Goal: Task Accomplishment & Management: Complete application form

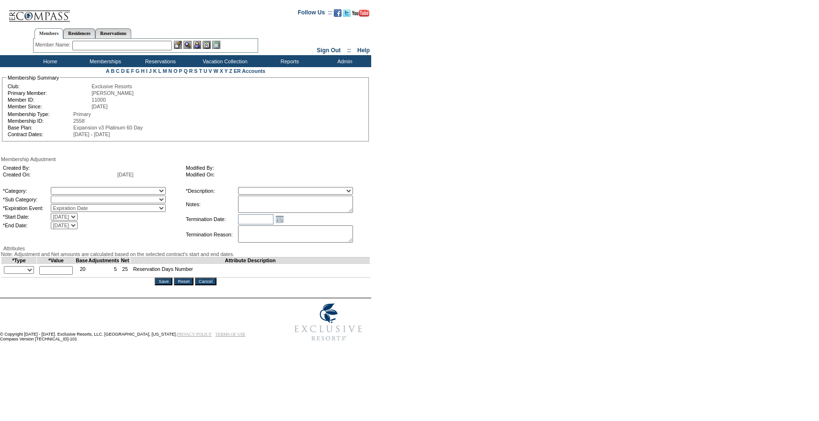
click at [136, 191] on select "A La Carte Days Contract Election Days Converted Days Coronavirus Other Referra…" at bounding box center [108, 191] width 115 height 8
select select "781"
click at [70, 188] on select "A La Carte Days Contract Election Days Converted Days Coronavirus Other Referra…" at bounding box center [108, 191] width 115 height 8
click at [80, 203] on select "Rollover Days" at bounding box center [108, 199] width 115 height 8
select select "782"
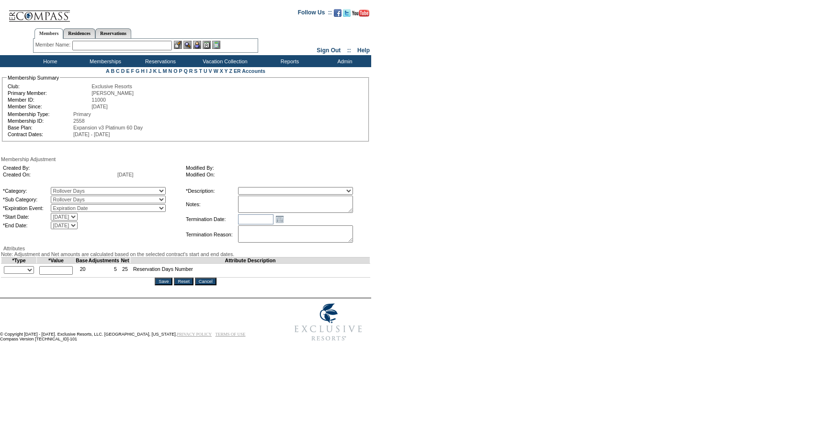
click at [70, 197] on select "Rollover Days" at bounding box center [108, 199] width 115 height 8
click at [263, 193] on select "Membership/Transfer Fee Adjustment Membership Fee Adjustment Add-On Fee Adjustm…" at bounding box center [295, 191] width 115 height 8
select select "275"
click at [256, 188] on select "Membership/Transfer Fee Adjustment Membership Fee Adjustment Add-On Fee Adjustm…" at bounding box center [295, 191] width 115 height 8
click at [298, 212] on textarea at bounding box center [295, 203] width 115 height 17
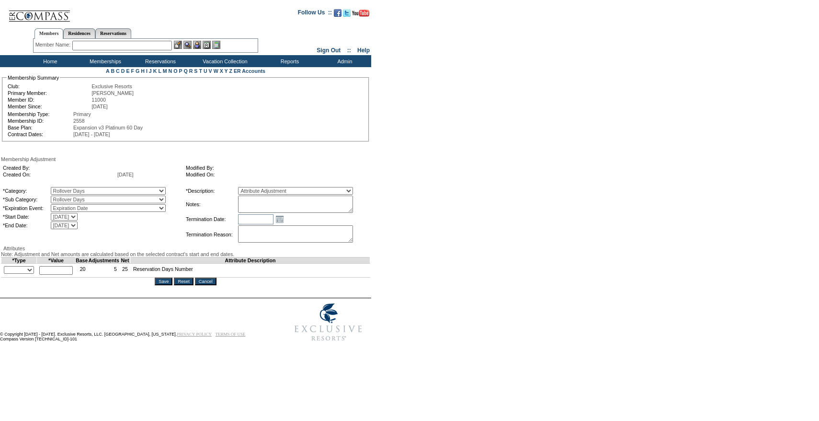
paste textarea "Per [PERSON_NAME] case [DATE] and [PERSON_NAME] and [PERSON_NAME]'s approval, r…"
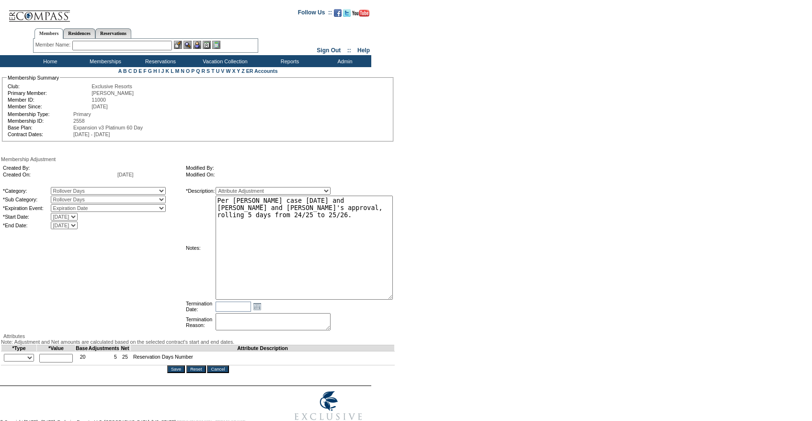
drag, startPoint x: 368, startPoint y: 209, endPoint x: 430, endPoint y: 295, distance: 106.4
click at [430, 295] on form "Follow Us ::" at bounding box center [404, 217] width 809 height 431
click at [337, 209] on textarea "Per [PERSON_NAME] case [DATE] and [PERSON_NAME] and [PERSON_NAME]'s approval, r…" at bounding box center [304, 247] width 177 height 104
click at [335, 229] on textarea "Per [PERSON_NAME] case [DATE] and [PERSON_NAME] and [PERSON_NAME]'s approval, r…" at bounding box center [304, 247] width 177 height 104
click at [269, 201] on textarea "Per [PERSON_NAME] case [DATE] and [PERSON_NAME] and [PERSON_NAME]'s approval, r…" at bounding box center [304, 247] width 177 height 104
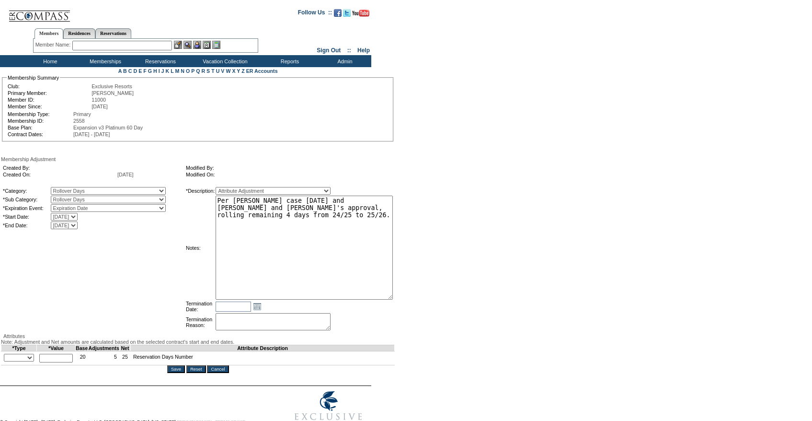
click at [269, 201] on textarea "Per [PERSON_NAME] case [DATE] and [PERSON_NAME] and [PERSON_NAME]'s approval, r…" at bounding box center [304, 247] width 177 height 104
click at [342, 222] on textarea "Per [PERSON_NAME] case [DATE] and [PERSON_NAME] and [PERSON_NAME]'s approval, r…" at bounding box center [304, 247] width 177 height 104
click at [350, 206] on textarea "Per [PERSON_NAME] case [DATE] and [PERSON_NAME] and [PERSON_NAME]'s approval, r…" at bounding box center [304, 247] width 177 height 104
click at [362, 246] on textarea "Per [PERSON_NAME] case [DATE] and [PERSON_NAME] and [PERSON_NAME]'s approval, r…" at bounding box center [304, 247] width 177 height 104
click at [470, 233] on form "Follow Us ::" at bounding box center [404, 217] width 809 height 431
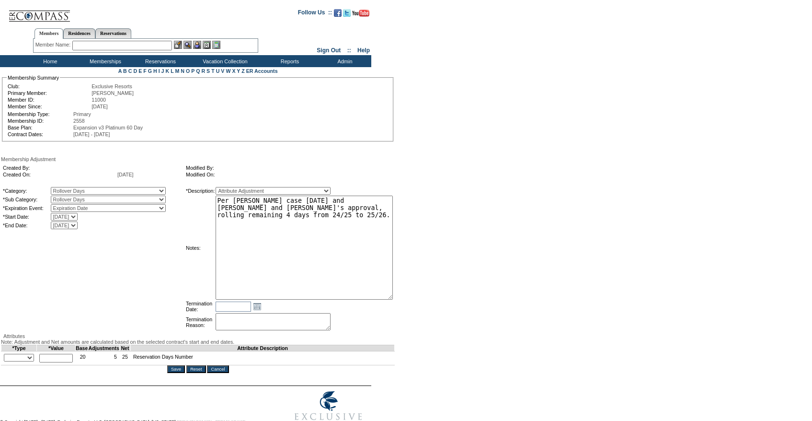
click at [332, 237] on textarea "Per [PERSON_NAME] case [DATE] and [PERSON_NAME] and [PERSON_NAME]'s approval, r…" at bounding box center [304, 247] width 177 height 104
click at [290, 208] on textarea "Per [PERSON_NAME] case [DATE] and [PERSON_NAME] and [PERSON_NAME]'s approval, r…" at bounding box center [304, 247] width 177 height 104
click at [377, 275] on textarea "Per [PERSON_NAME] case [DATE] and [PERSON_NAME]/[PERSON_NAME] approval, rolling…" at bounding box center [304, 247] width 177 height 104
type textarea "Per [PERSON_NAME] case [DATE] and [PERSON_NAME]/[PERSON_NAME] approval, rolling…"
click at [438, 228] on form "Follow Us ::" at bounding box center [404, 217] width 809 height 431
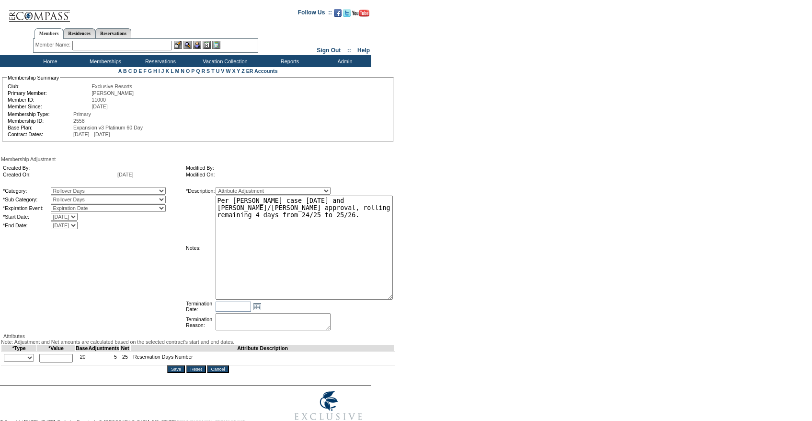
click at [26, 361] on select "+ - Override" at bounding box center [19, 358] width 30 height 8
click at [6, 361] on select "+ - Override" at bounding box center [19, 358] width 30 height 8
click at [18, 361] on select "+ - Override" at bounding box center [19, 358] width 30 height 8
select select "2"
click at [6, 361] on select "+ - Override" at bounding box center [19, 358] width 30 height 8
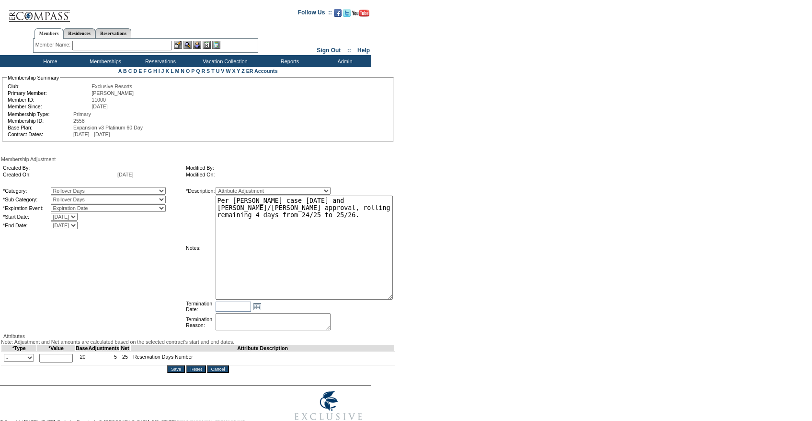
click at [60, 362] on input "text" at bounding box center [56, 358] width 34 height 9
type input "4"
click at [272, 263] on textarea "Per [PERSON_NAME] case [DATE] and [PERSON_NAME]/[PERSON_NAME] approval, rolling…" at bounding box center [304, 247] width 177 height 104
click at [356, 238] on textarea "Per [PERSON_NAME] case [DATE] and [PERSON_NAME]/[PERSON_NAME] approval, rolling…" at bounding box center [304, 247] width 177 height 104
type textarea "Per [PERSON_NAME] case [DATE] and [PERSON_NAME]/[PERSON_NAME] approval, rolling…"
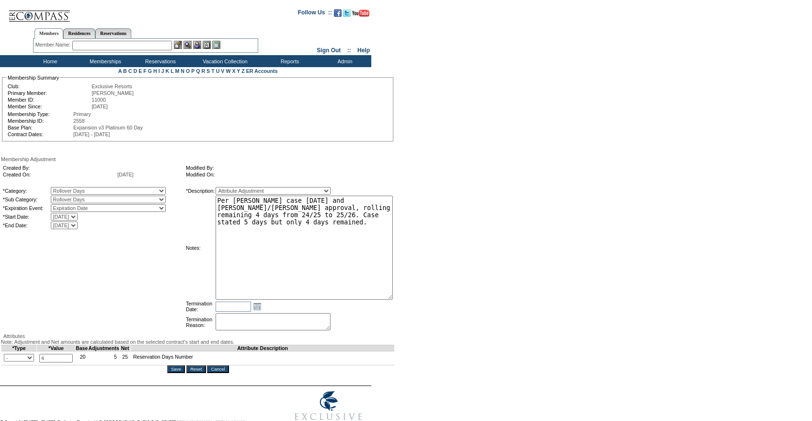
click at [460, 227] on form "Follow Us ::" at bounding box center [404, 217] width 809 height 431
click at [171, 373] on input "Save" at bounding box center [176, 369] width 18 height 8
